Goal: Communication & Community: Ask a question

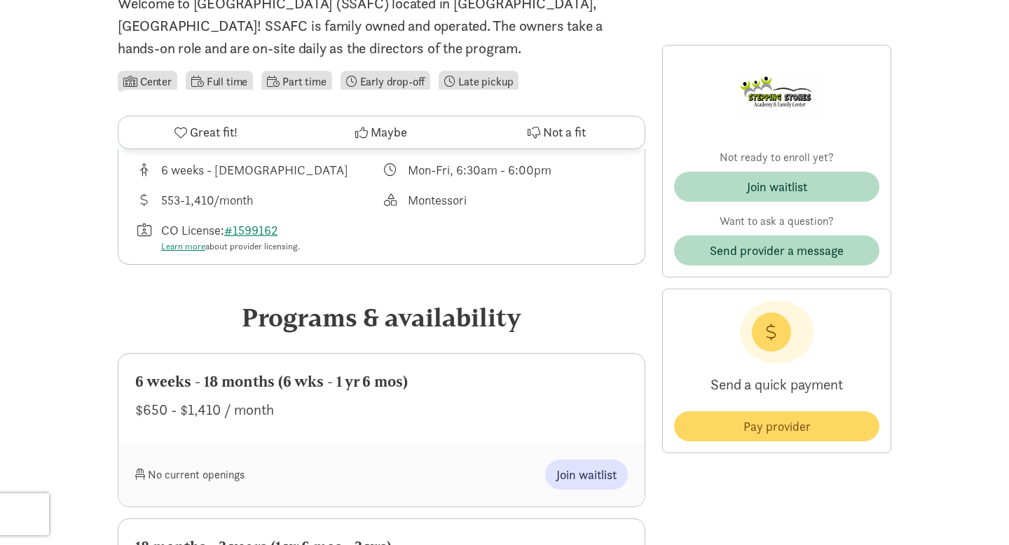
scroll to position [576, 0]
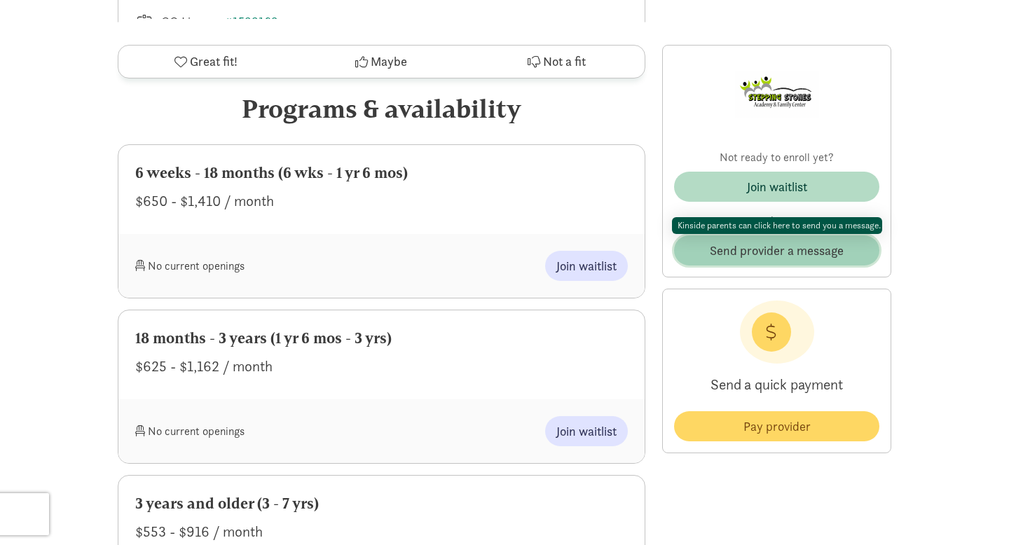
click at [766, 247] on span "Send provider a message" at bounding box center [777, 250] width 134 height 19
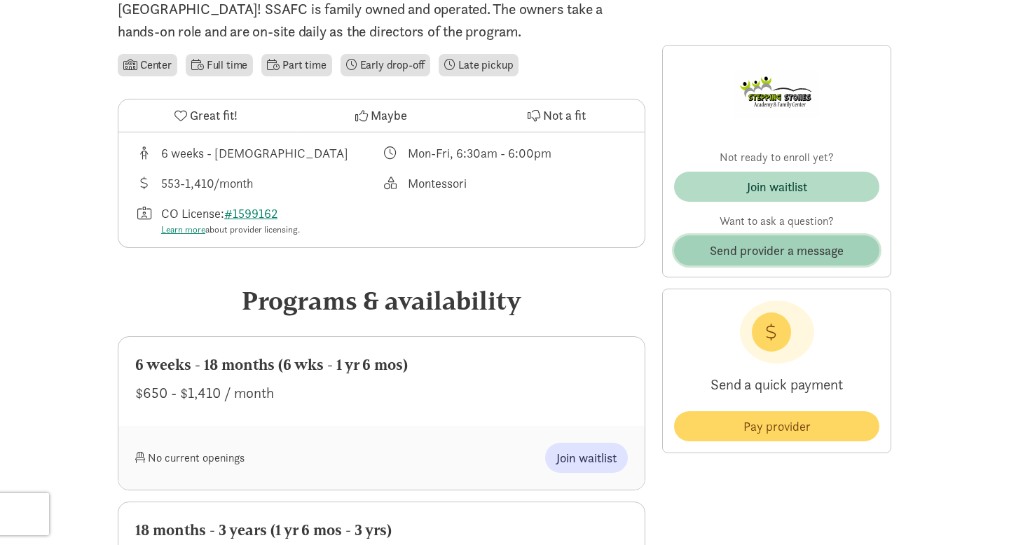
scroll to position [468, 0]
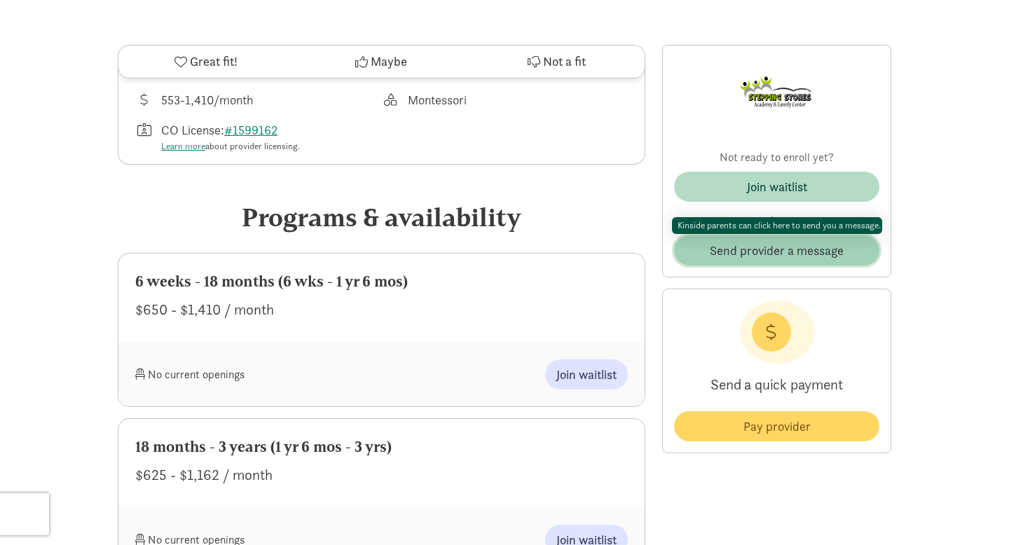
click at [797, 254] on span "Send provider a message" at bounding box center [777, 250] width 134 height 19
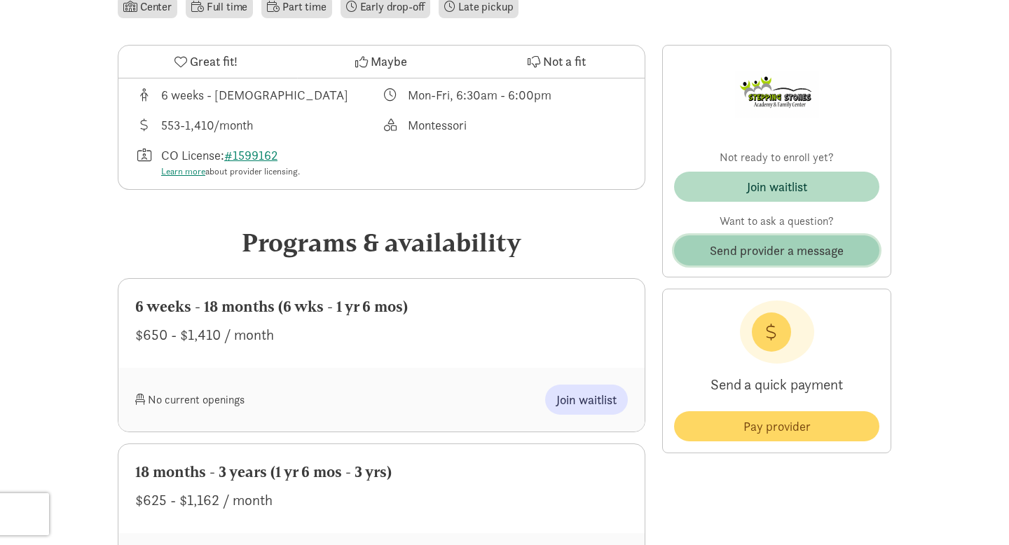
scroll to position [575, 0]
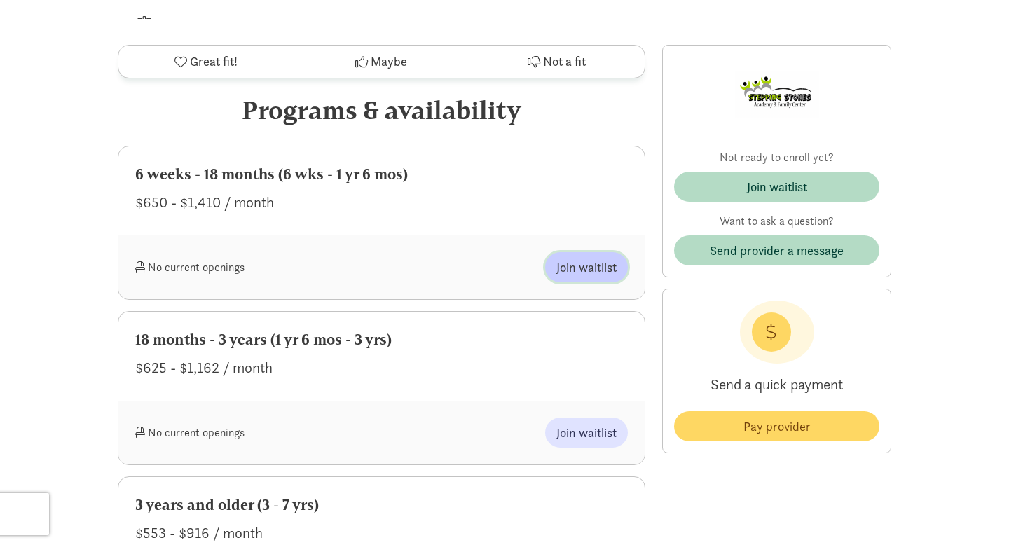
click at [583, 259] on span "Join waitlist" at bounding box center [587, 267] width 60 height 19
click at [581, 273] on span "Join waitlist" at bounding box center [587, 267] width 60 height 19
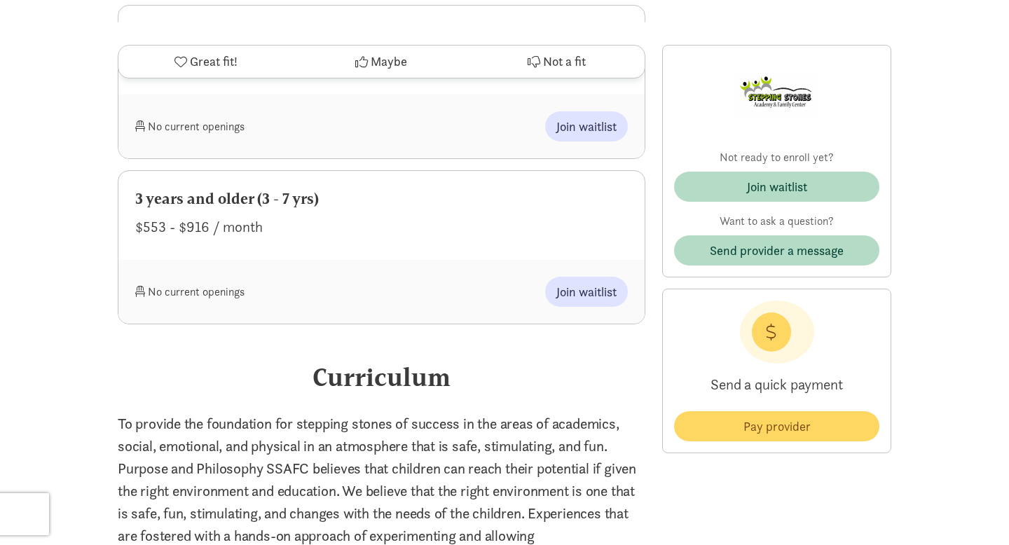
scroll to position [751, 0]
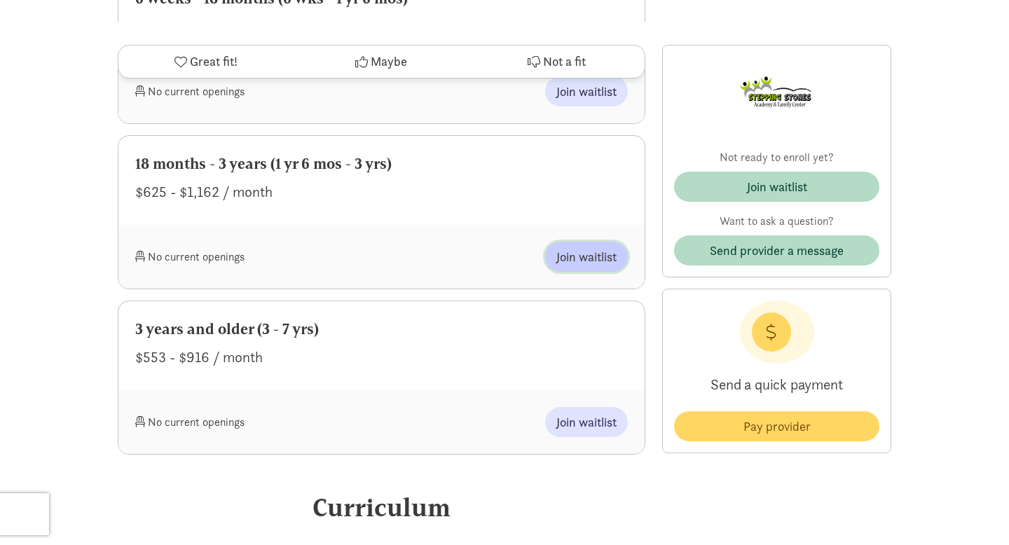
click at [591, 260] on span "Join waitlist" at bounding box center [587, 256] width 60 height 19
click at [592, 433] on button "Join waitlist" at bounding box center [586, 422] width 83 height 30
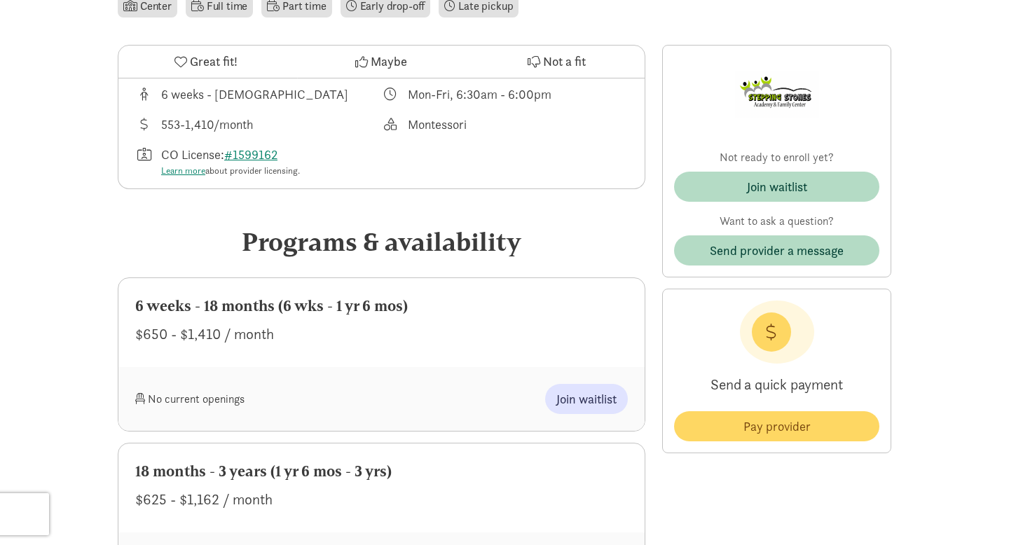
scroll to position [0, 0]
